Goal: Task Accomplishment & Management: Complete application form

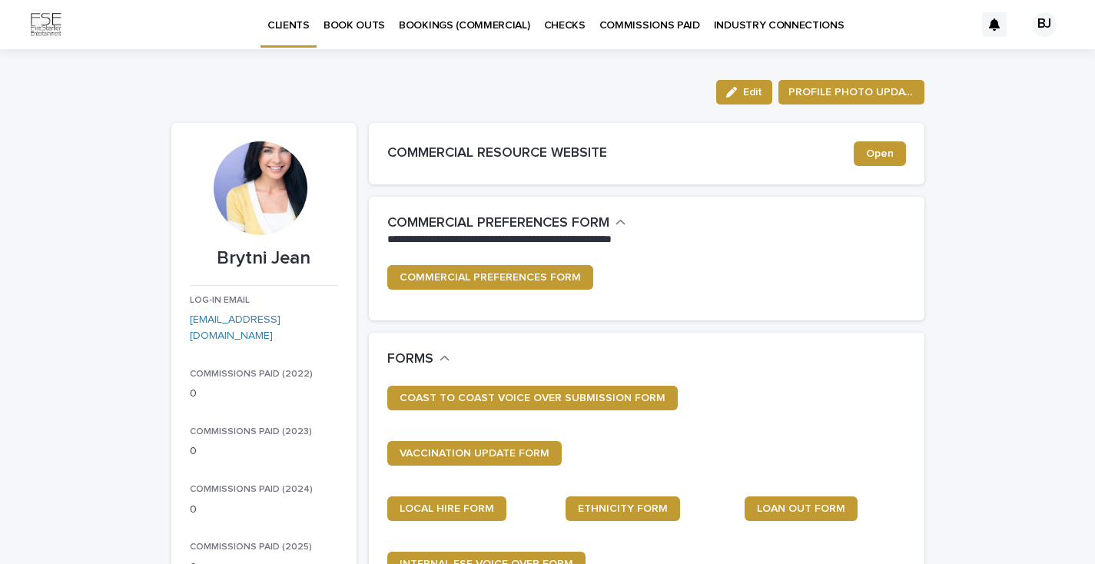
click at [362, 25] on p "BOOK OUTS" at bounding box center [354, 16] width 61 height 32
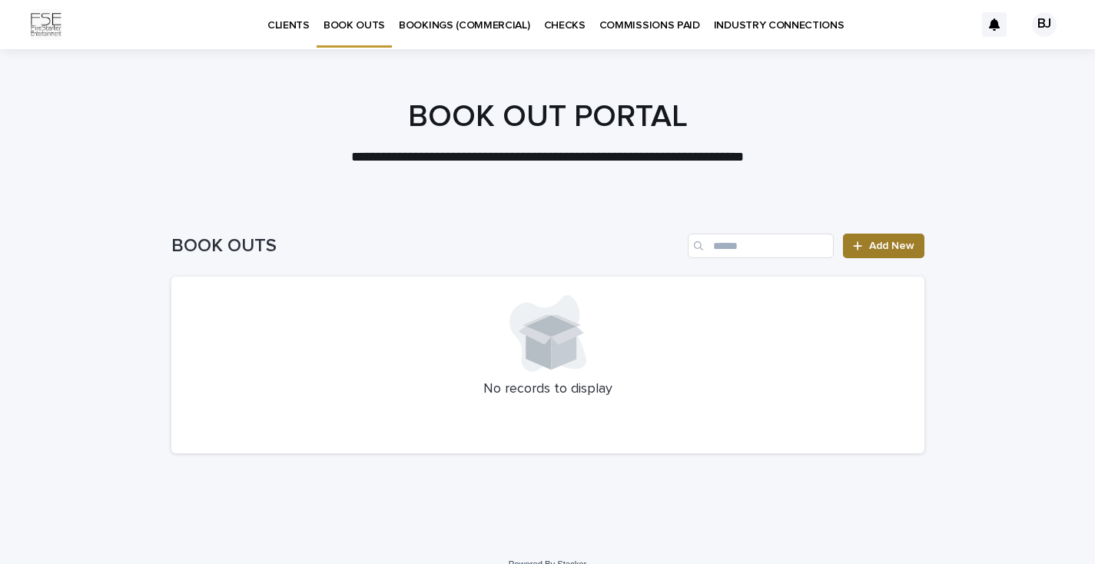
click at [889, 246] on span "Add New" at bounding box center [891, 246] width 45 height 11
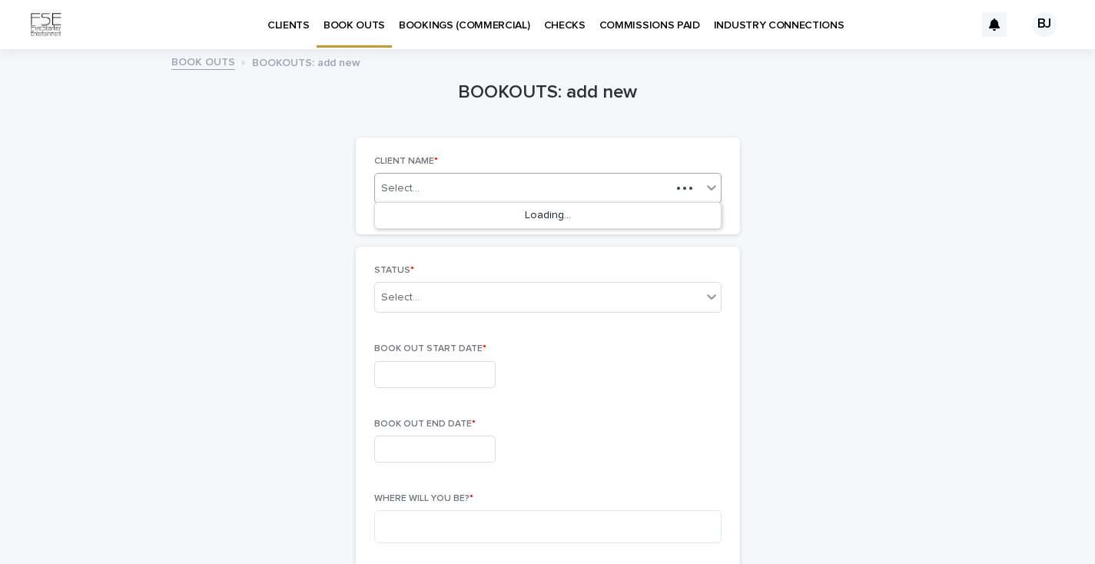
click at [487, 173] on div "Select..." at bounding box center [547, 188] width 347 height 31
click at [474, 221] on div "Brytni Jean" at bounding box center [548, 216] width 346 height 27
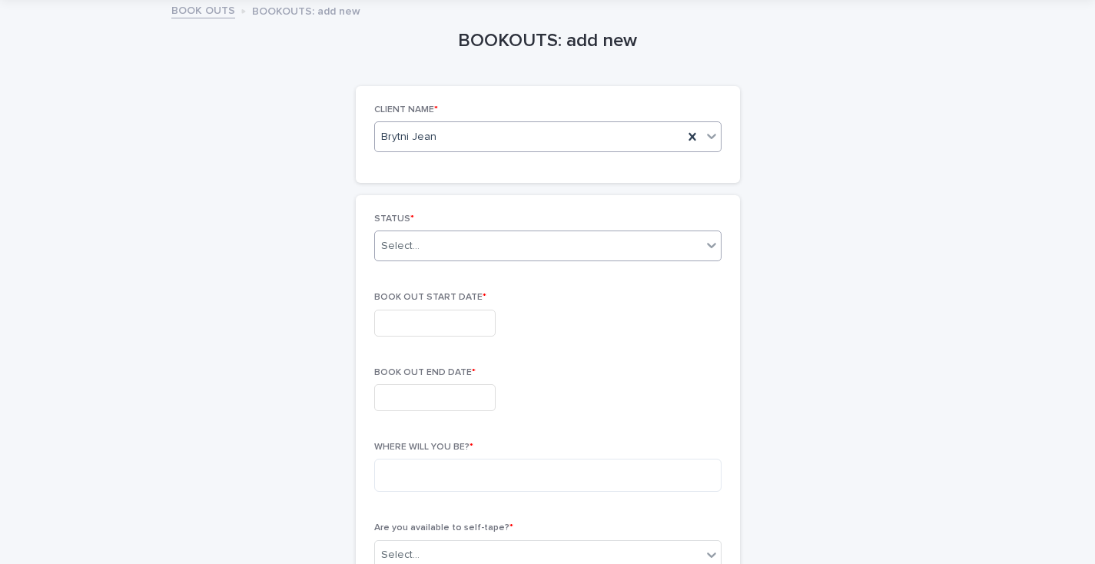
click at [466, 234] on div "Select..." at bounding box center [538, 246] width 327 height 25
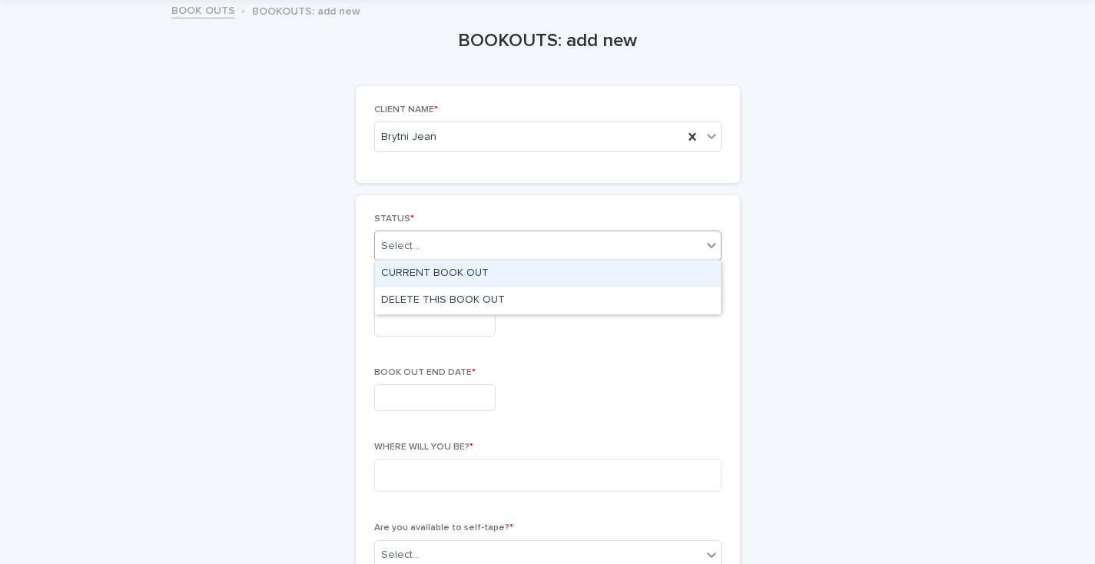
click at [437, 276] on div "CURRENT BOOK OUT" at bounding box center [548, 274] width 346 height 27
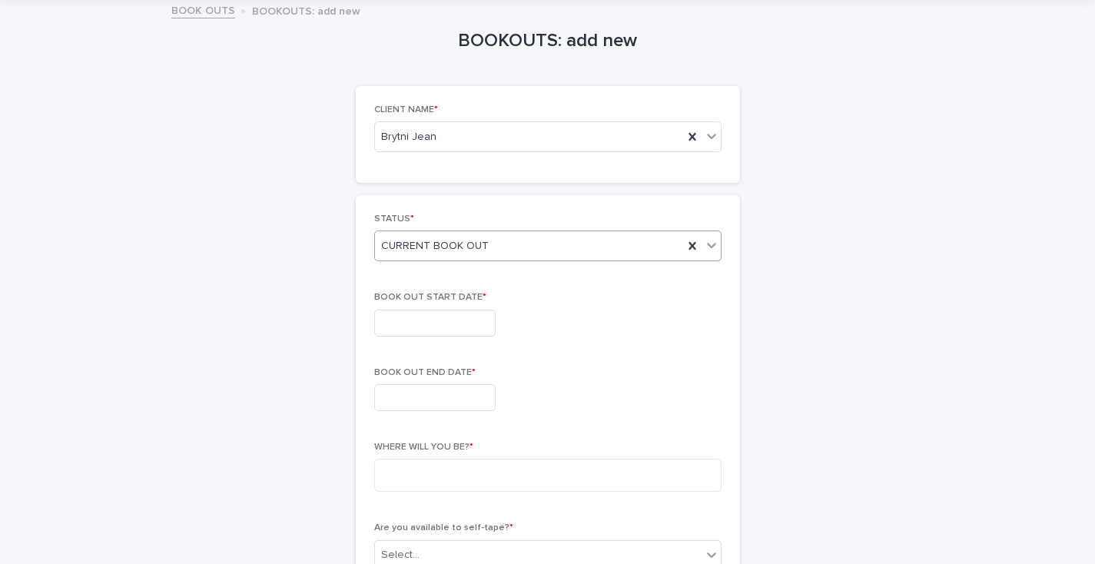
click at [417, 315] on input "text" at bounding box center [434, 323] width 121 height 27
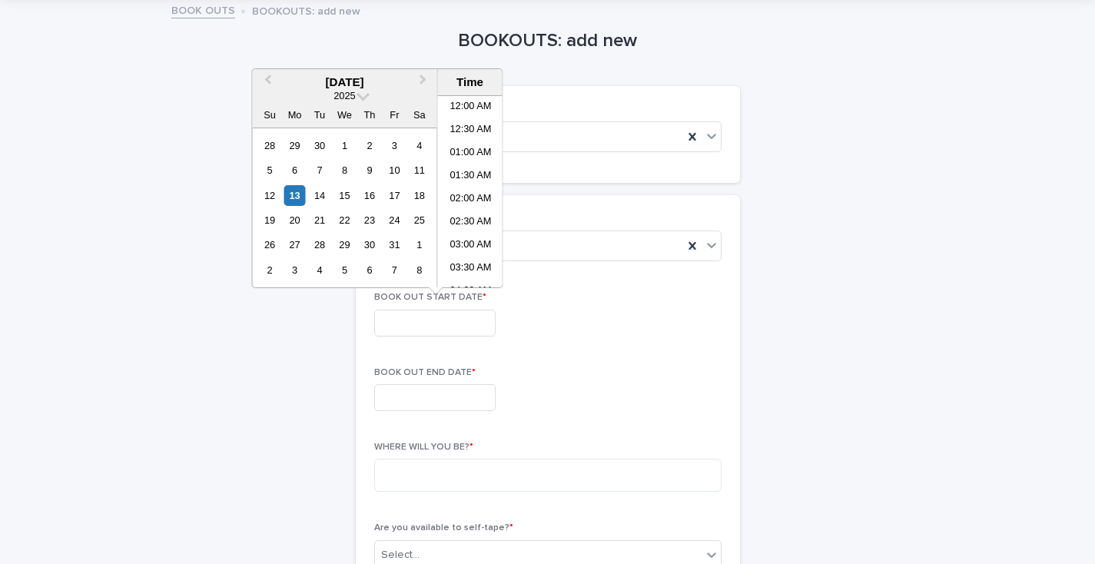
scroll to position [446, 0]
click at [419, 199] on div "18" at bounding box center [419, 195] width 21 height 21
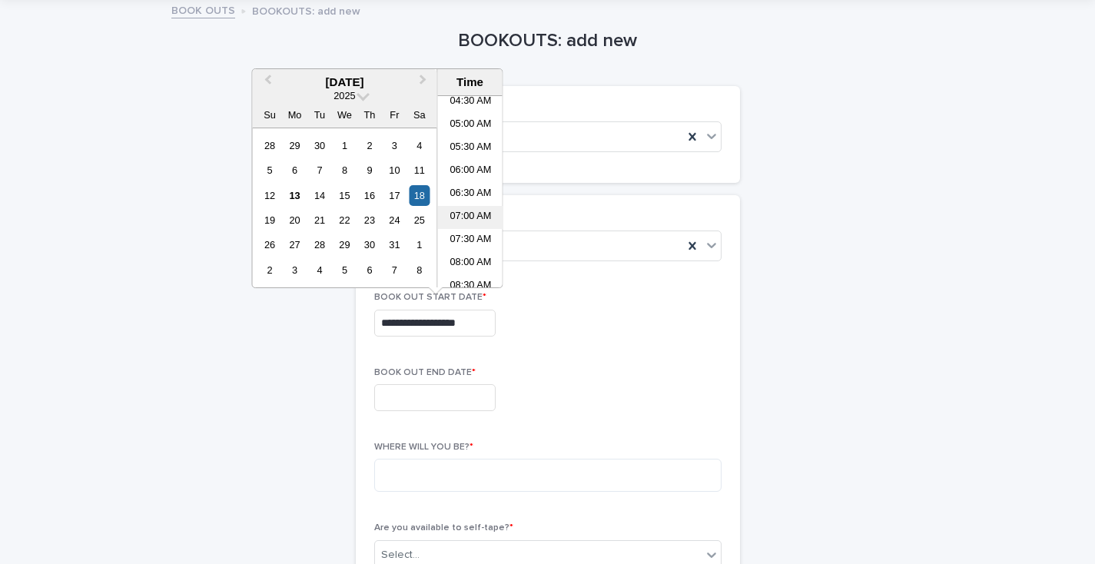
click at [475, 208] on li "07:00 AM" at bounding box center [470, 217] width 65 height 23
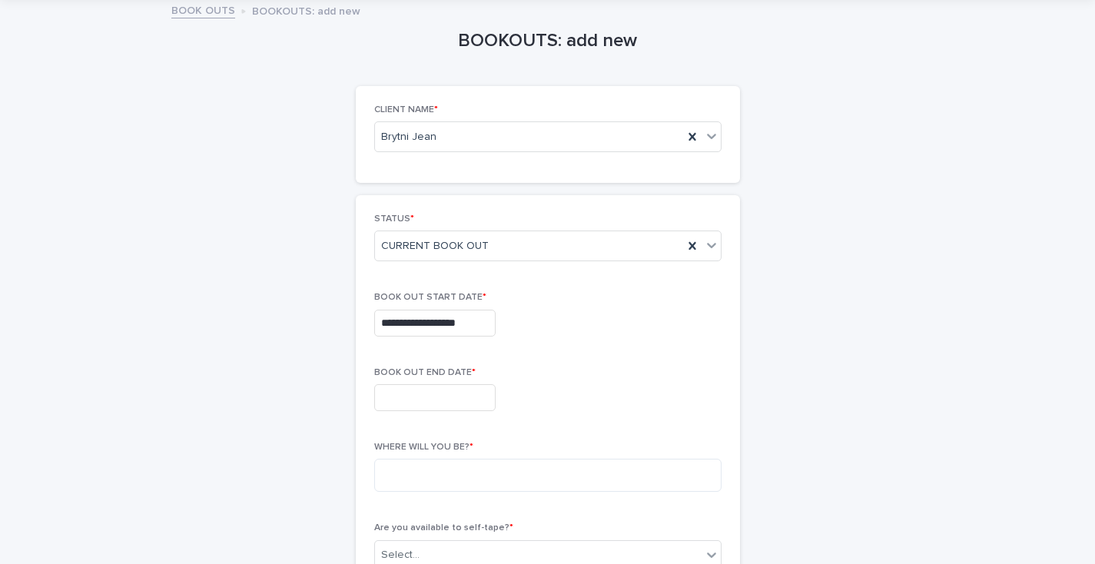
type input "**********"
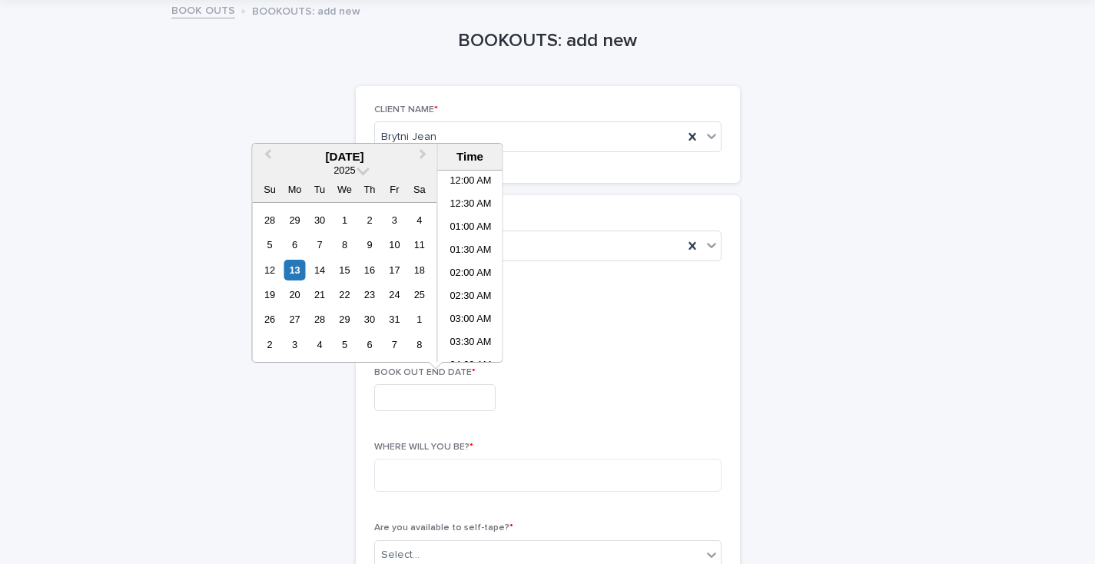
click at [410, 399] on input "text" at bounding box center [434, 397] width 121 height 27
click at [317, 295] on div "21" at bounding box center [319, 294] width 21 height 21
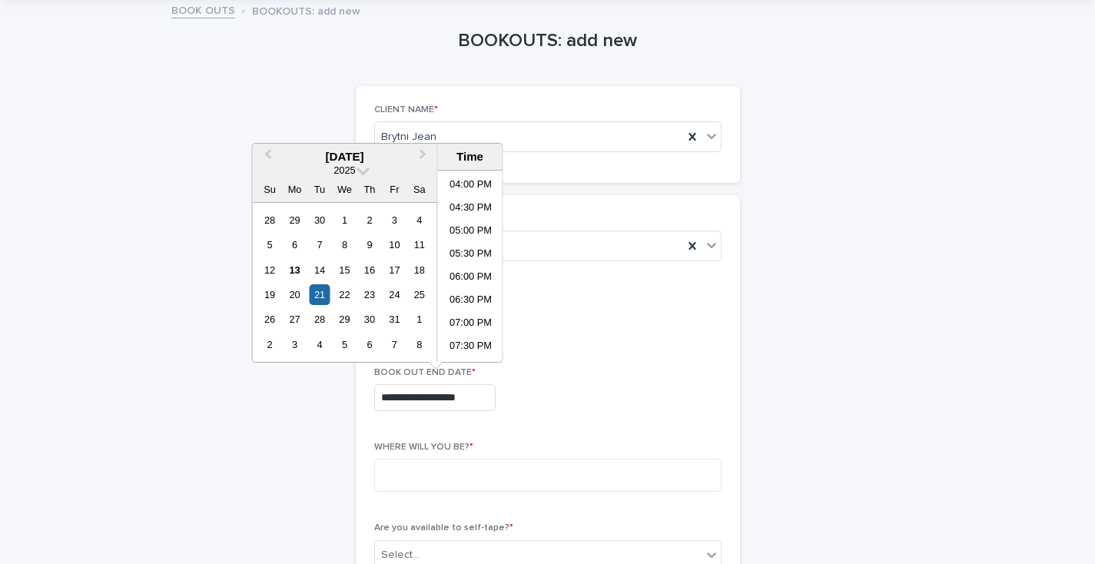
scroll to position [738, 0]
click at [480, 274] on li "06:00 PM" at bounding box center [470, 274] width 65 height 23
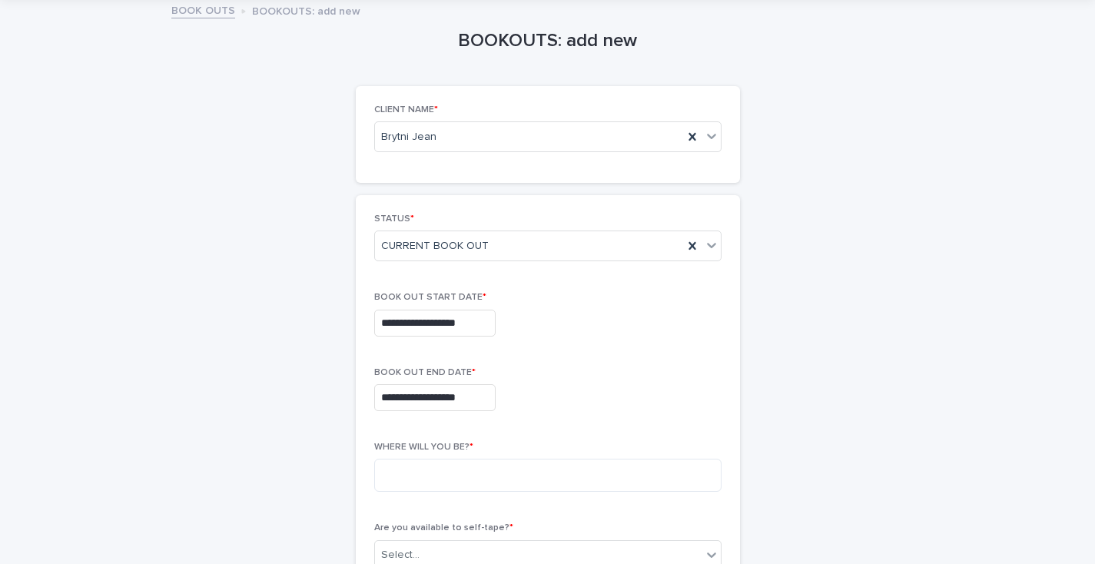
type input "**********"
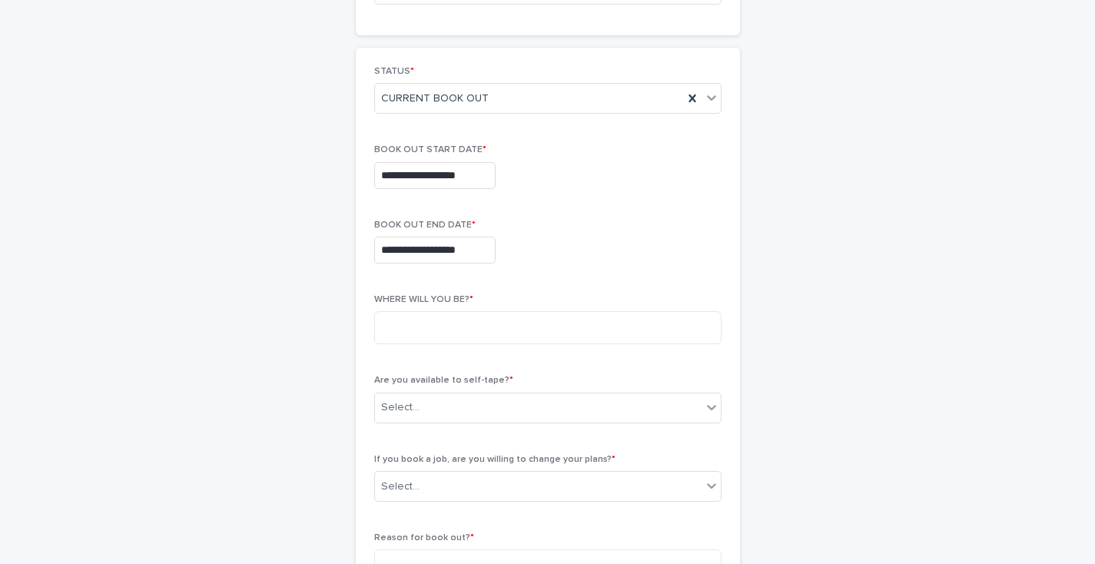
scroll to position [201, 0]
click at [430, 327] on textarea at bounding box center [547, 326] width 347 height 33
type textarea "********"
click at [442, 420] on div "Are you available to self-tape? * Select..." at bounding box center [547, 404] width 347 height 60
click at [452, 401] on div "Select..." at bounding box center [538, 406] width 327 height 25
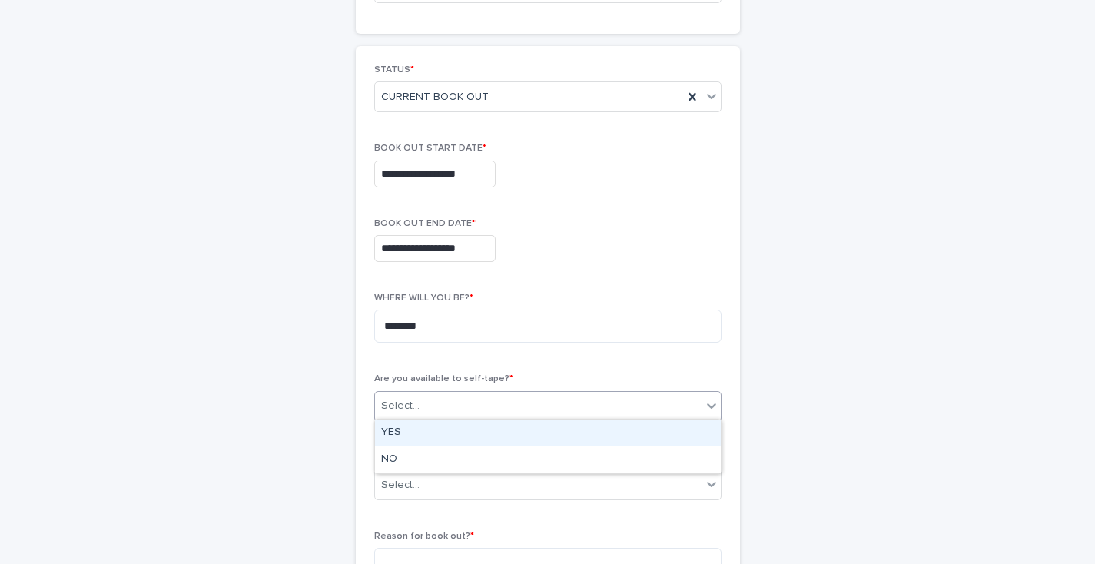
click at [414, 430] on div "YES" at bounding box center [548, 433] width 346 height 27
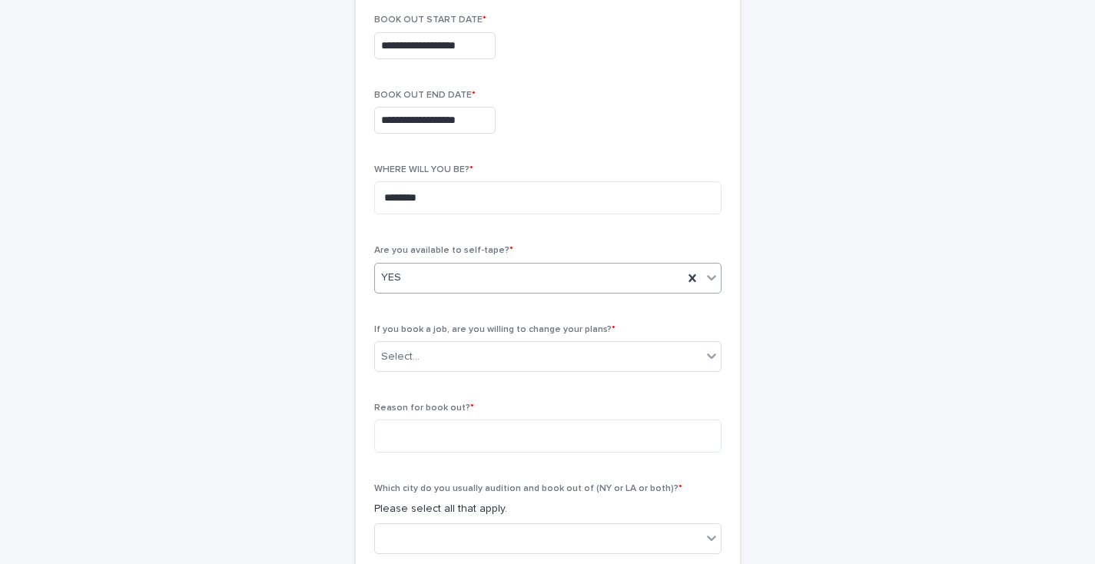
scroll to position [344, 0]
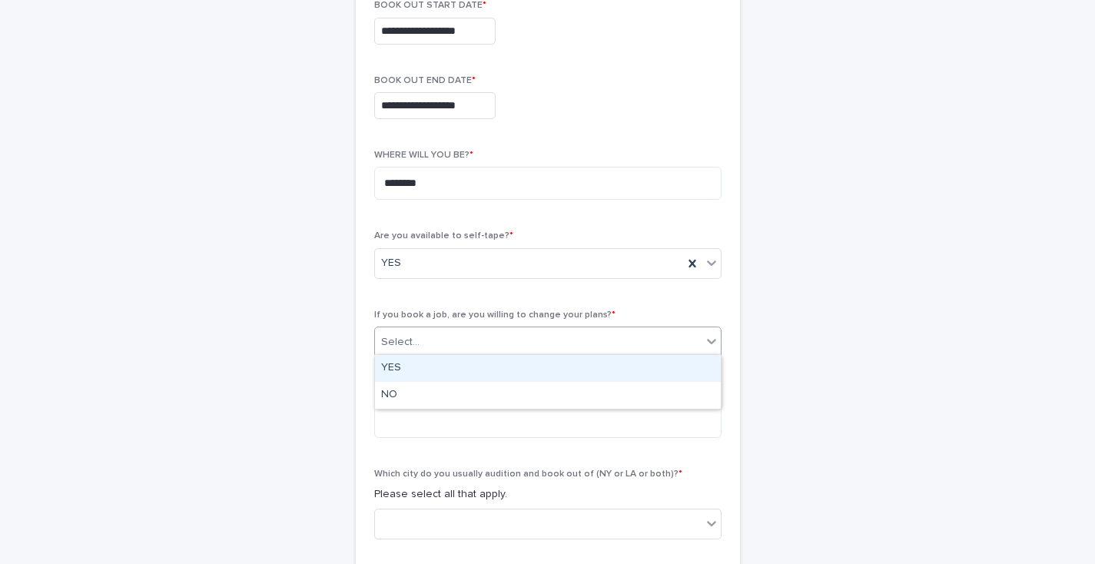
click at [417, 340] on div "Select..." at bounding box center [400, 342] width 38 height 16
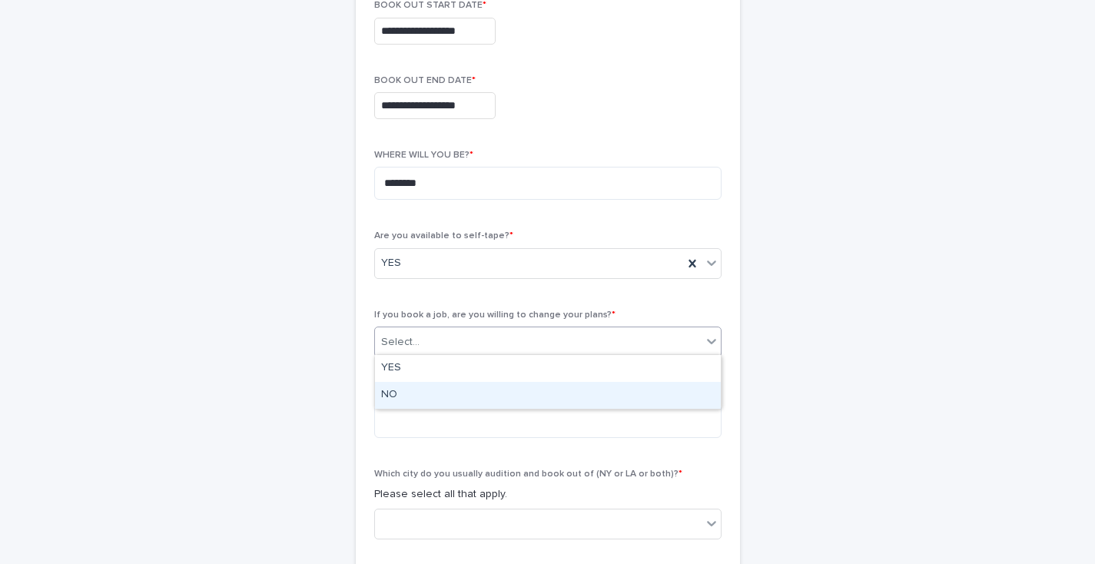
click at [397, 389] on div "NO" at bounding box center [548, 395] width 346 height 27
click at [399, 405] on textarea at bounding box center [547, 421] width 347 height 33
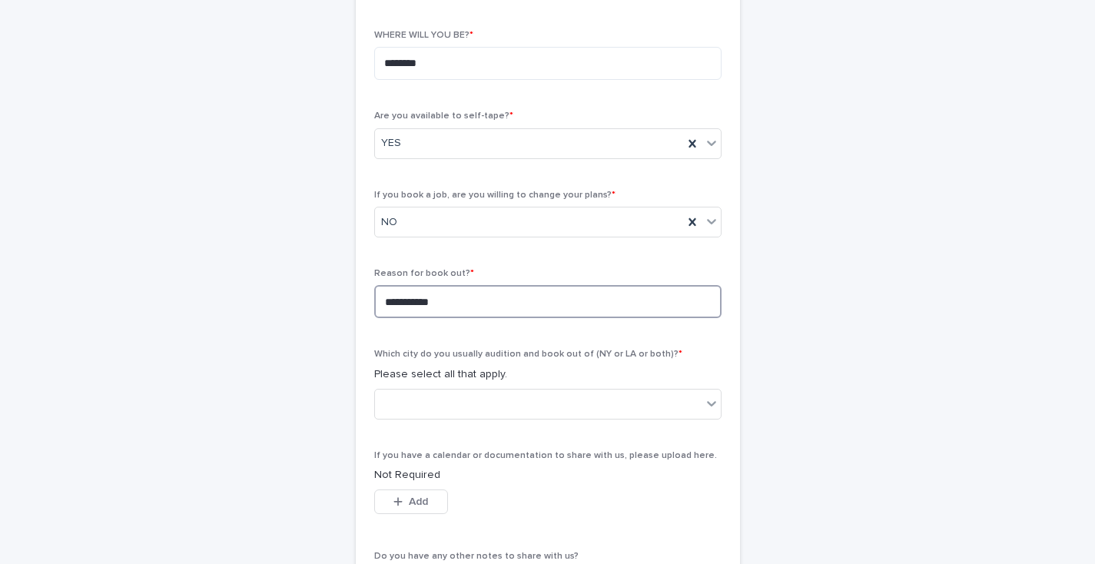
scroll to position [465, 0]
type textarea "**********"
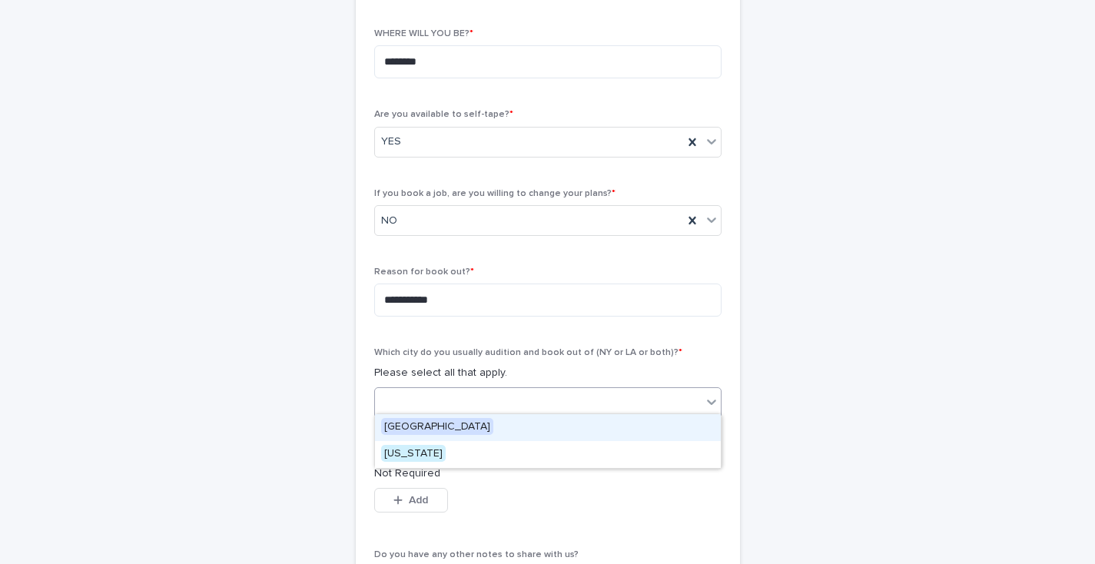
click at [398, 393] on div at bounding box center [538, 402] width 327 height 25
click at [401, 420] on span "[GEOGRAPHIC_DATA]" at bounding box center [437, 426] width 112 height 17
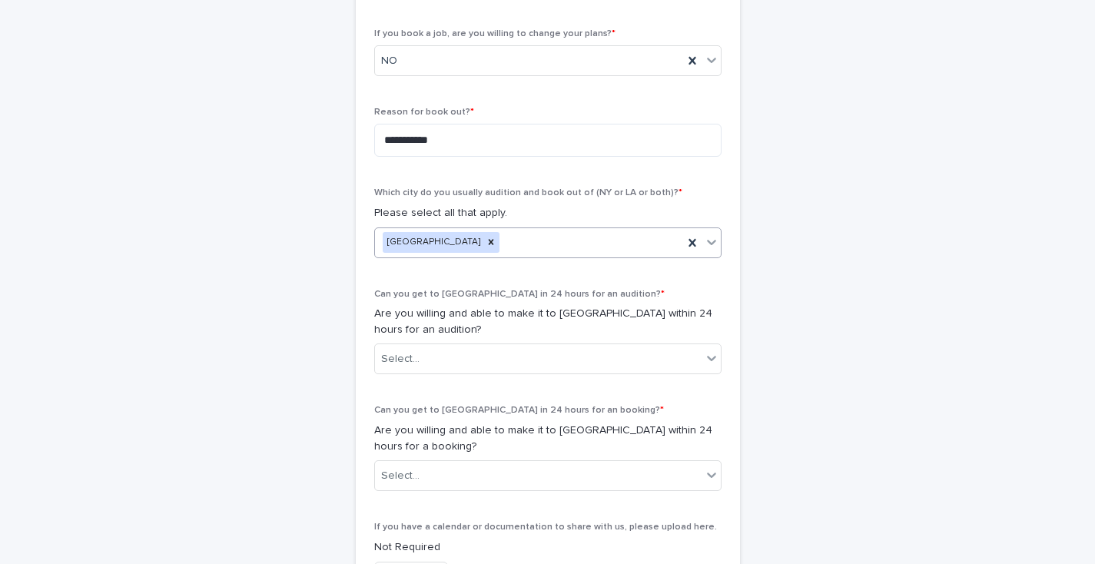
scroll to position [627, 0]
click at [586, 345] on div "Select..." at bounding box center [538, 357] width 327 height 25
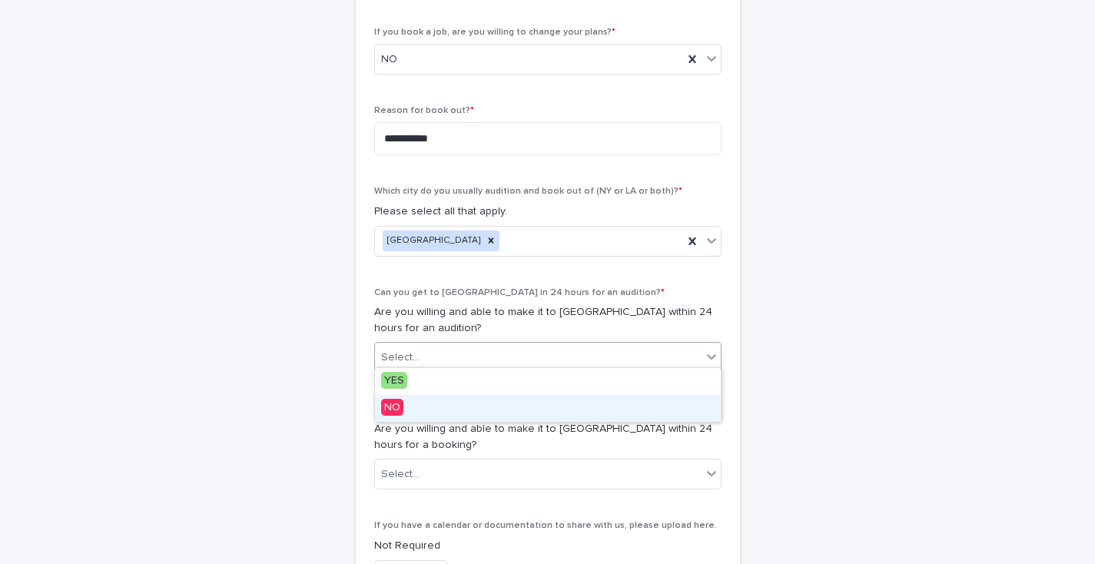
click at [447, 414] on div "NO" at bounding box center [548, 408] width 346 height 27
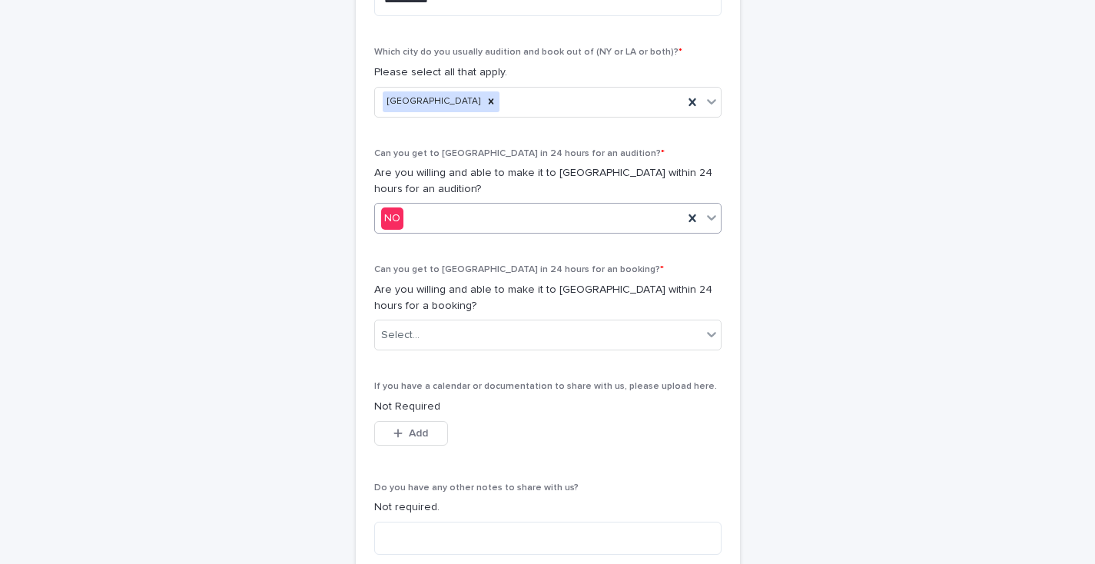
scroll to position [769, 0]
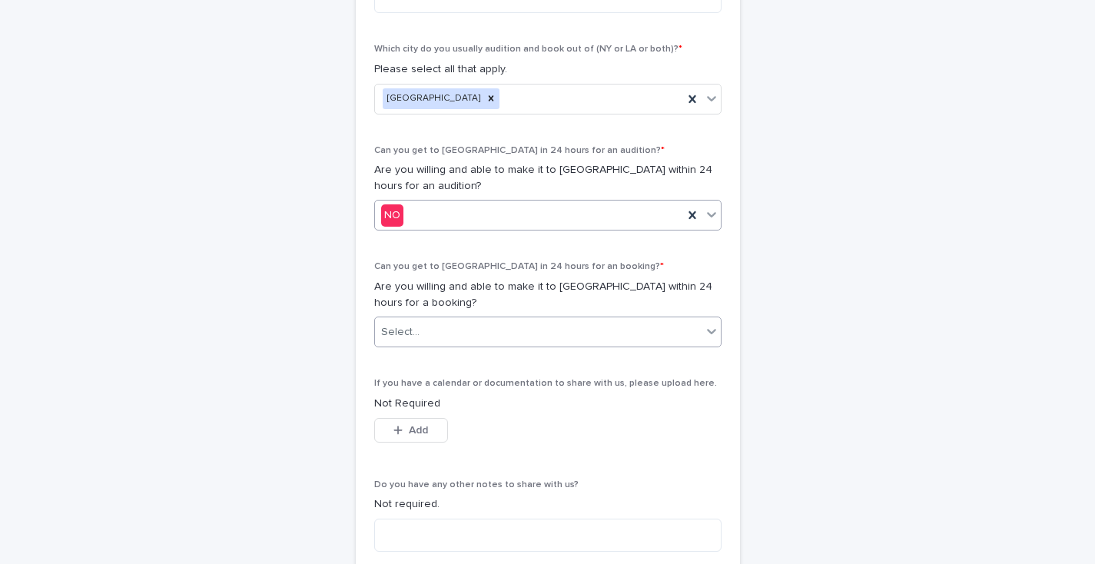
click at [448, 321] on div "Select..." at bounding box center [538, 332] width 327 height 25
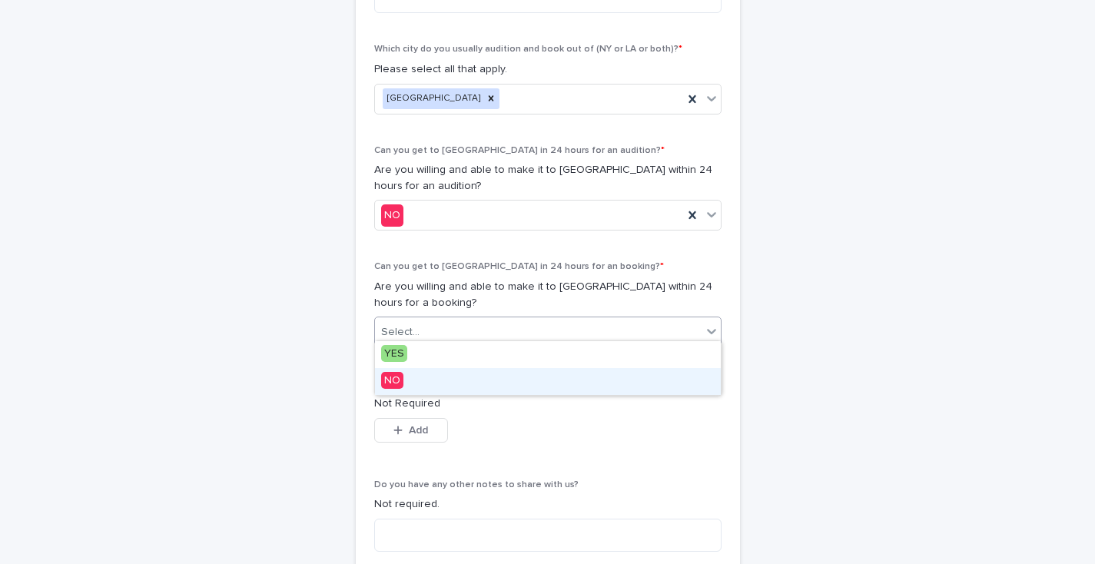
click at [409, 385] on div "NO" at bounding box center [548, 381] width 346 height 27
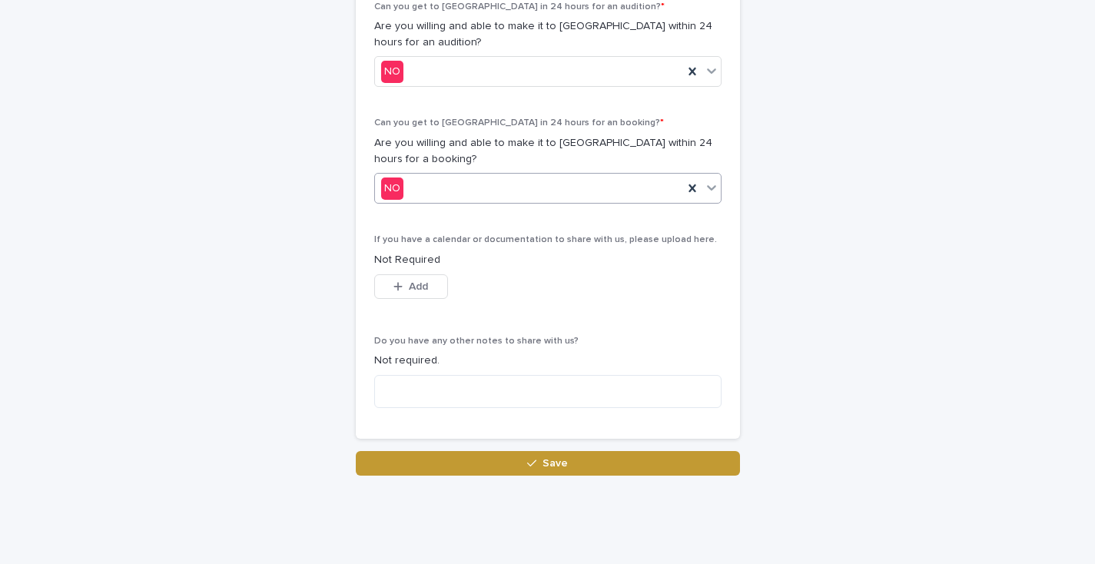
scroll to position [913, 0]
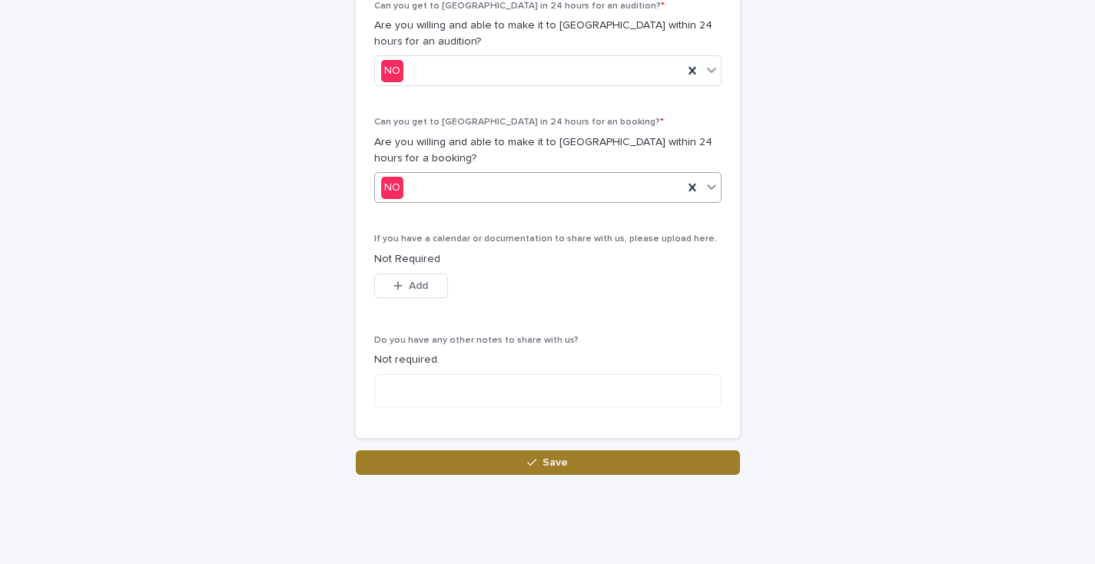
click at [507, 457] on button "Save" at bounding box center [548, 462] width 384 height 25
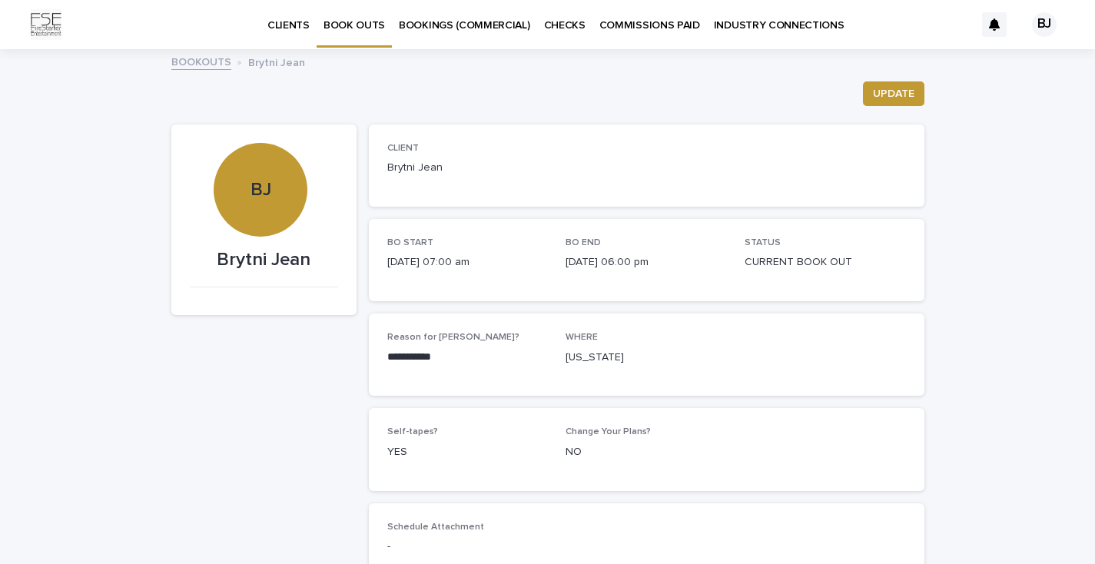
click at [630, 28] on p "COMMISSIONS PAID" at bounding box center [650, 16] width 101 height 32
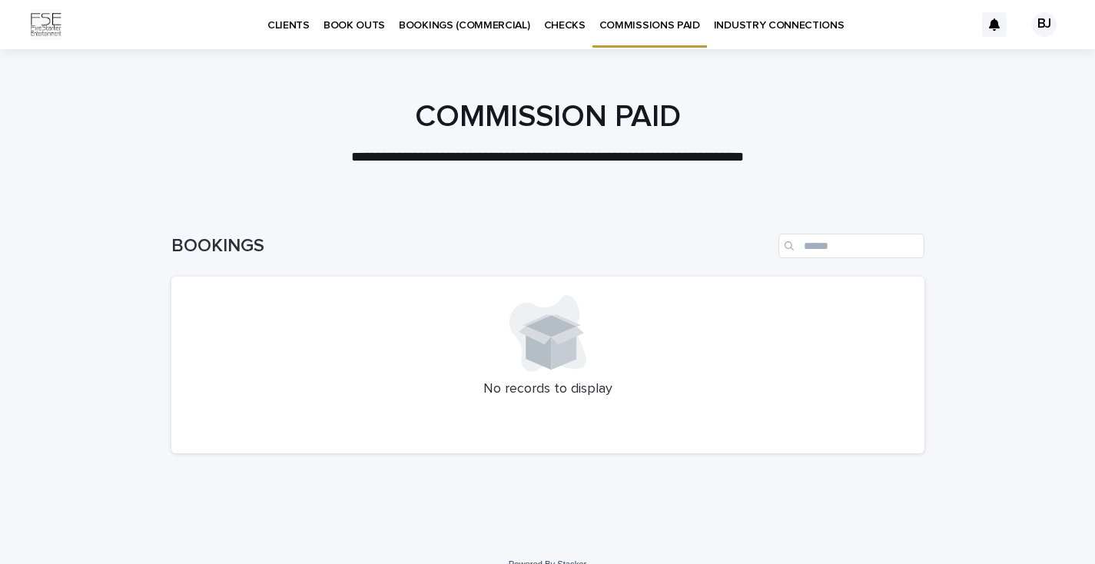
click at [560, 31] on p "CHECKS" at bounding box center [565, 16] width 42 height 32
